Goal: Task Accomplishment & Management: Use online tool/utility

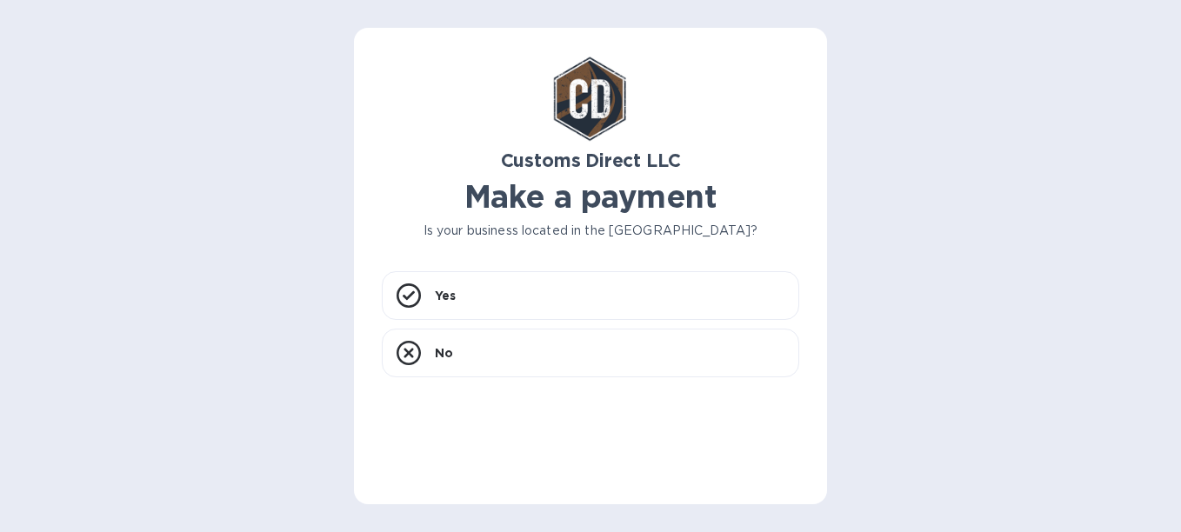
drag, startPoint x: 7, startPoint y: 67, endPoint x: 9, endPoint y: 12, distance: 54.8
click at [9, 45] on div "Customs Direct LLC Make a payment Is your business located in [GEOGRAPHIC_DATA]…" at bounding box center [590, 266] width 1181 height 532
